Goal: Task Accomplishment & Management: Manage account settings

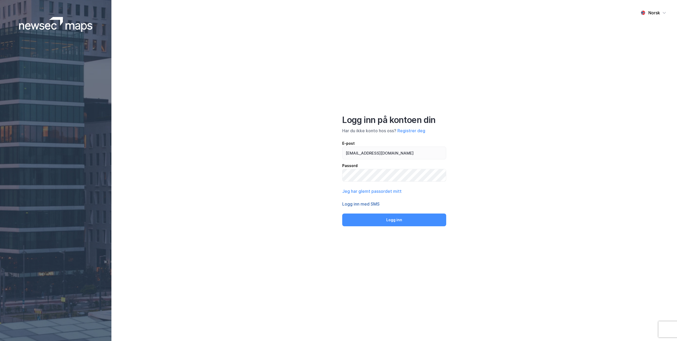
click at [364, 204] on button "Logg inn med SMS" at bounding box center [360, 204] width 37 height 6
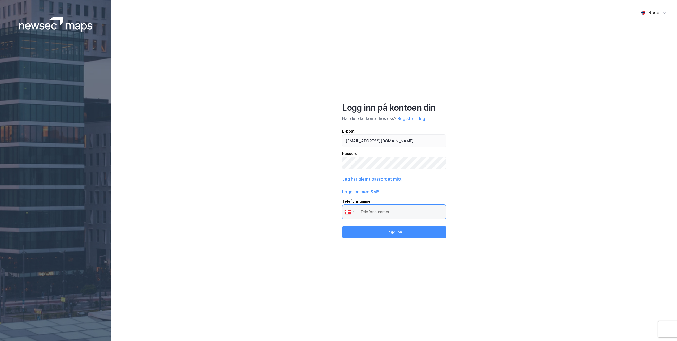
click at [378, 213] on input "Telefonnummer Phone" at bounding box center [394, 211] width 104 height 15
click at [397, 231] on button "Logg inn" at bounding box center [394, 232] width 104 height 13
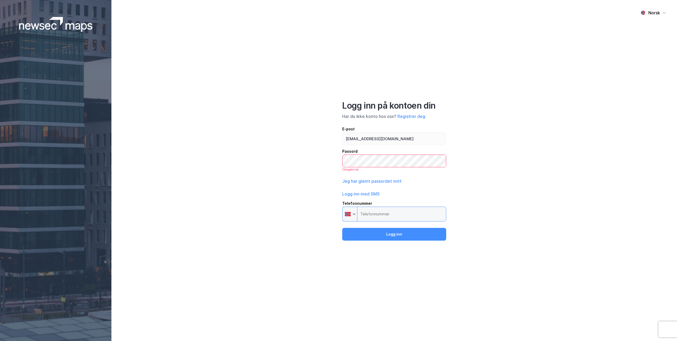
click at [380, 211] on input "Telefonnummer Phone" at bounding box center [394, 213] width 104 height 15
click at [375, 216] on input "Telefonnummer Phone" at bounding box center [394, 213] width 104 height 15
click at [370, 213] on input "Telefonnummer Phone" at bounding box center [394, 213] width 104 height 15
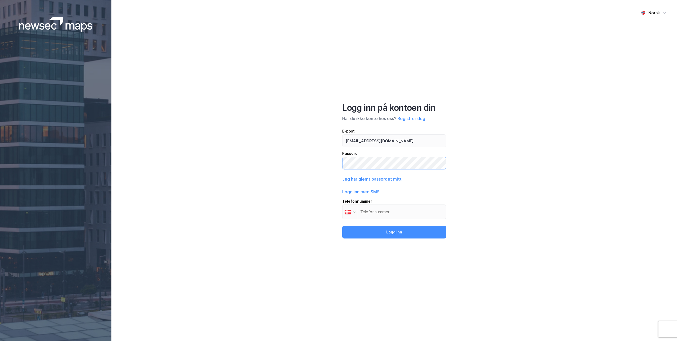
click at [342, 226] on button "Logg inn" at bounding box center [394, 232] width 104 height 13
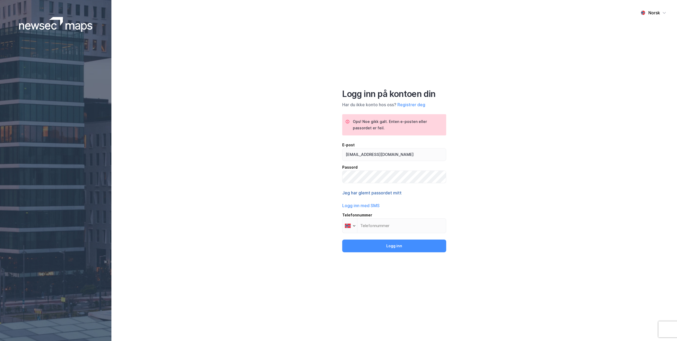
click at [367, 193] on button "Jeg har glemt passordet mitt" at bounding box center [371, 192] width 59 height 6
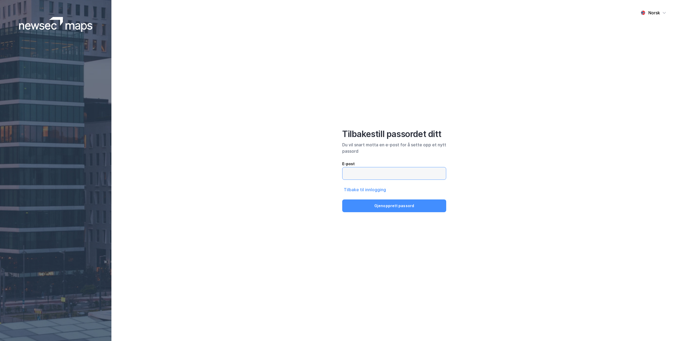
click at [385, 177] on input "email" at bounding box center [394, 173] width 103 height 12
type input "[EMAIL_ADDRESS][DOMAIN_NAME]"
click at [393, 203] on button "Gjenopprett passord" at bounding box center [394, 205] width 104 height 13
